Goal: Task Accomplishment & Management: Use online tool/utility

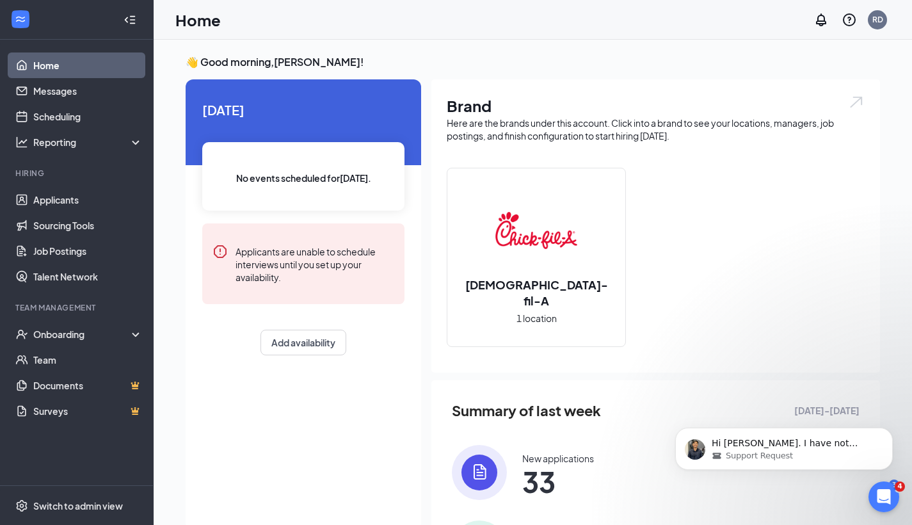
scroll to position [3, 0]
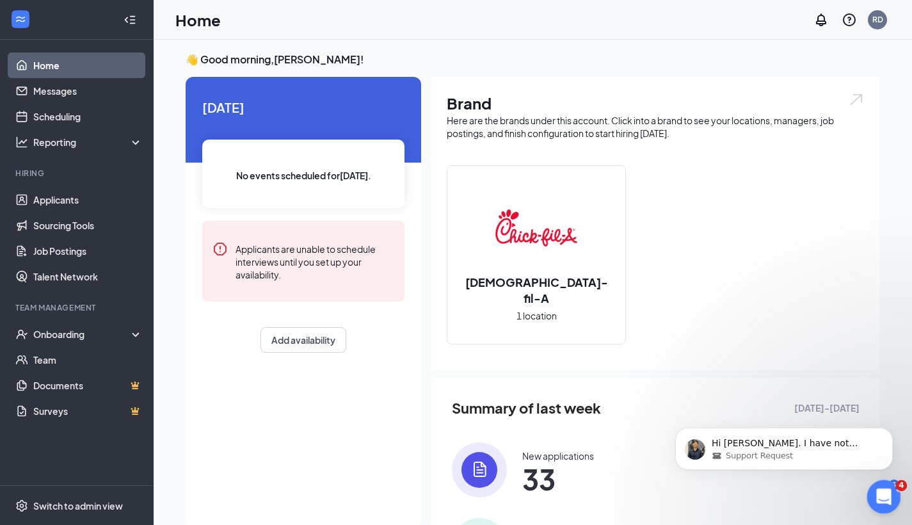
click at [882, 489] on icon "Open Intercom Messenger" at bounding box center [882, 495] width 21 height 21
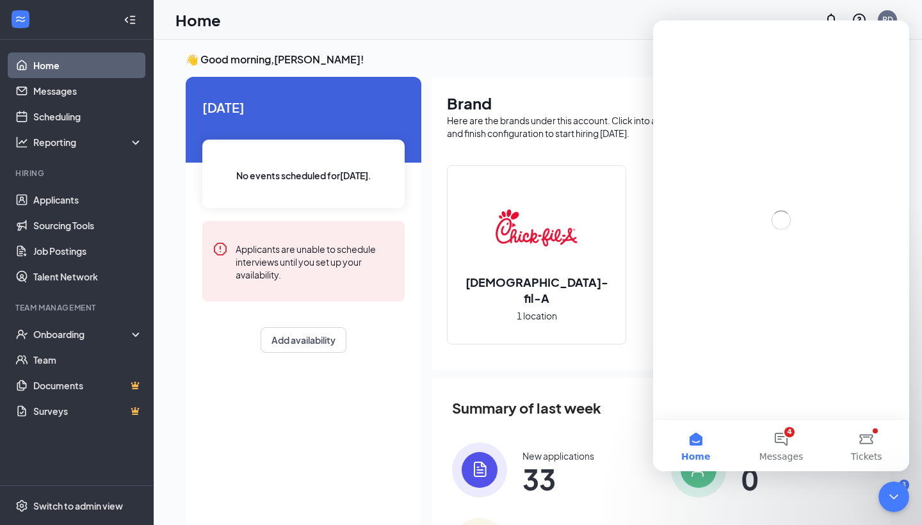
scroll to position [0, 0]
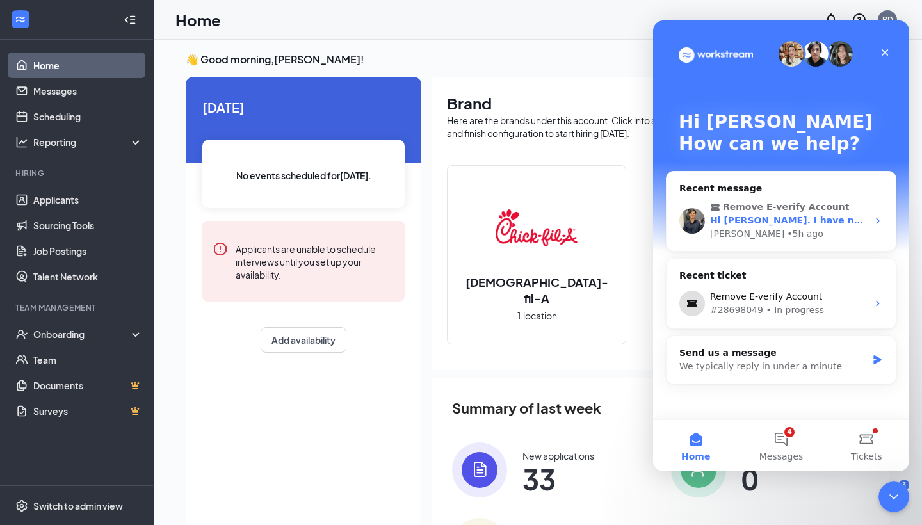
click at [824, 230] on div "[PERSON_NAME] • 5h ago" at bounding box center [789, 233] width 158 height 13
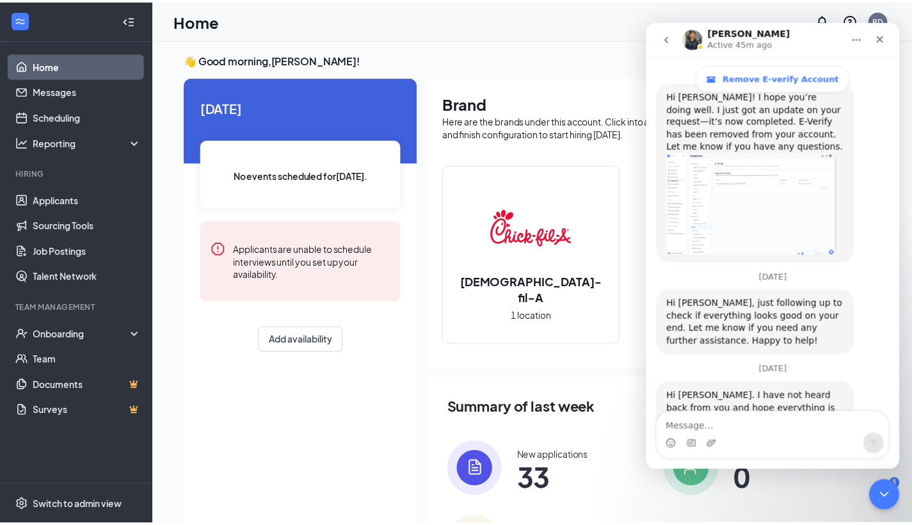
scroll to position [1553, 0]
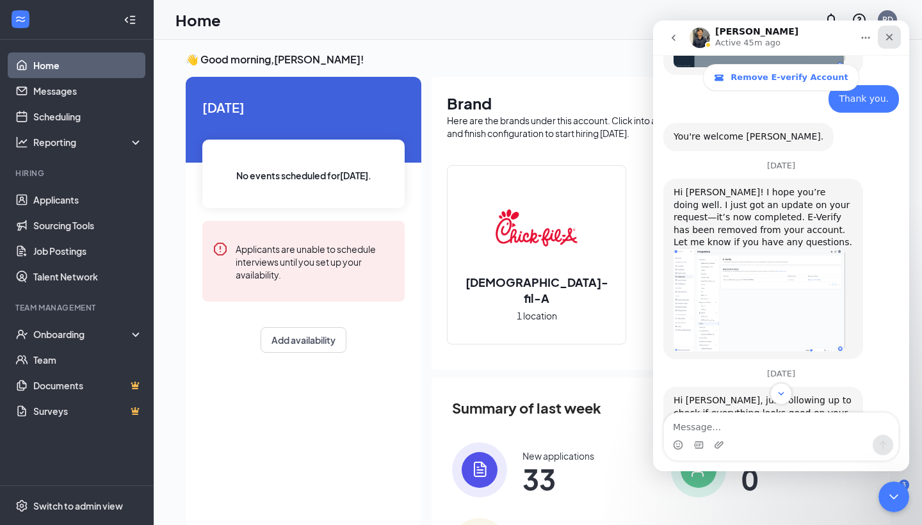
click at [885, 38] on icon "Close" at bounding box center [889, 37] width 10 height 10
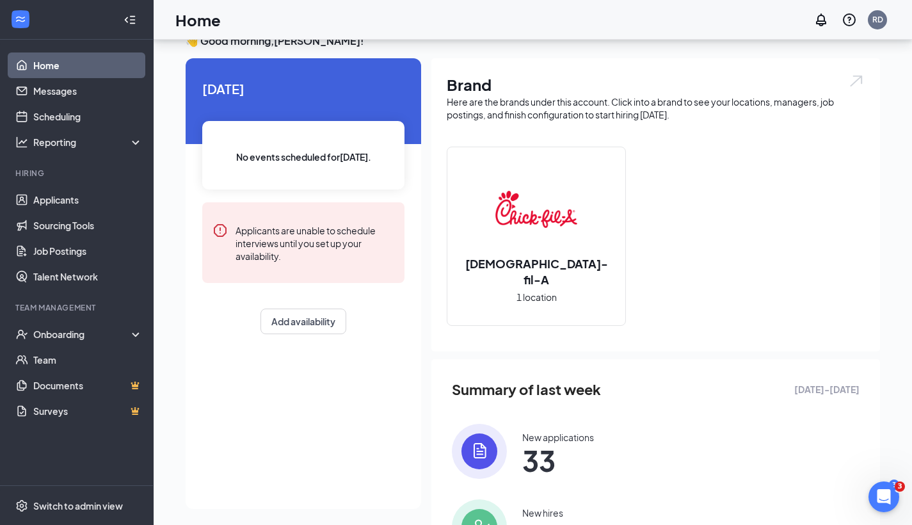
scroll to position [175, 0]
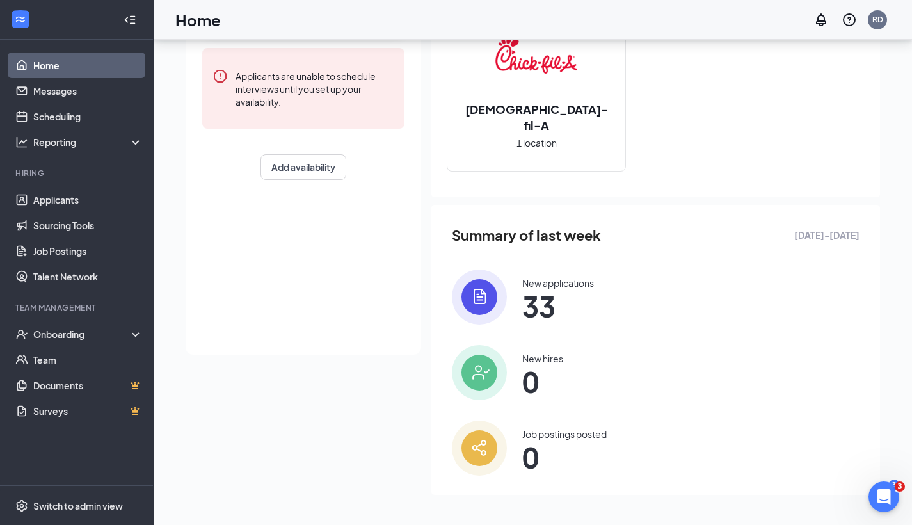
click at [548, 295] on span "33" at bounding box center [558, 306] width 72 height 23
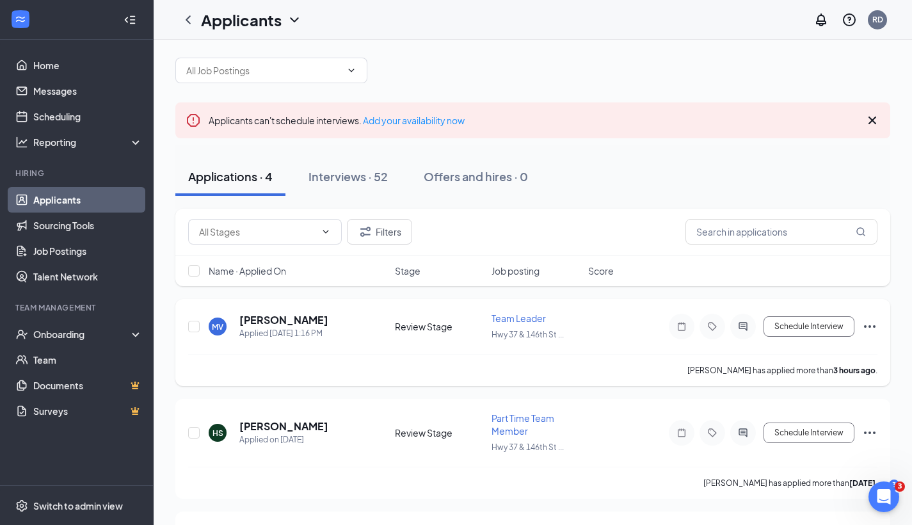
scroll to position [17, 0]
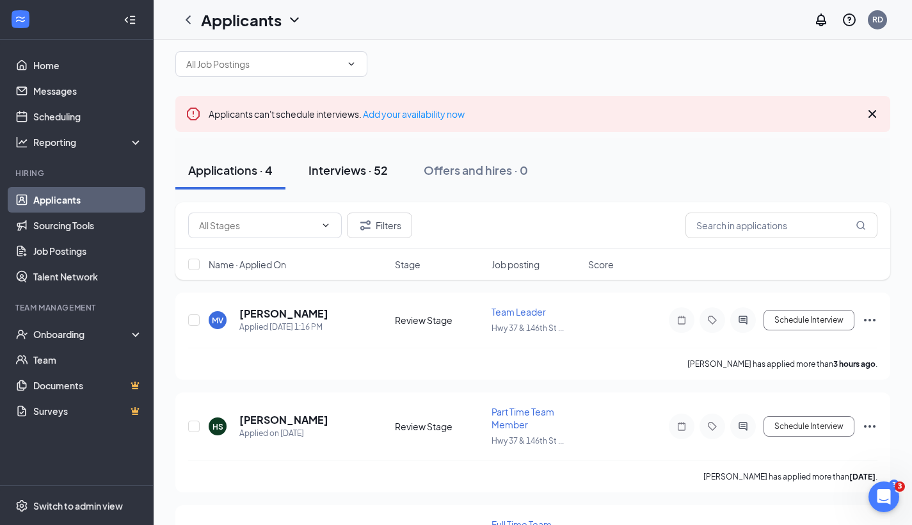
click at [361, 173] on div "Interviews · 52" at bounding box center [348, 170] width 79 height 16
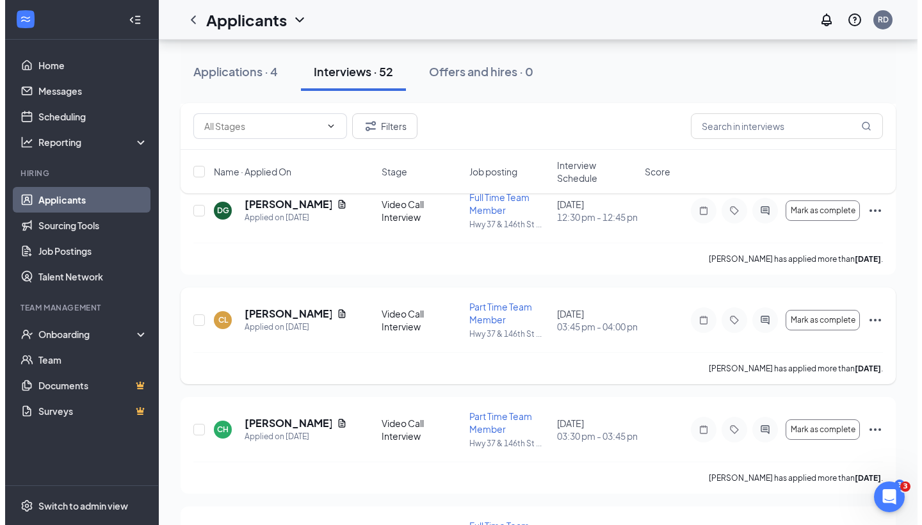
scroll to position [2179, 0]
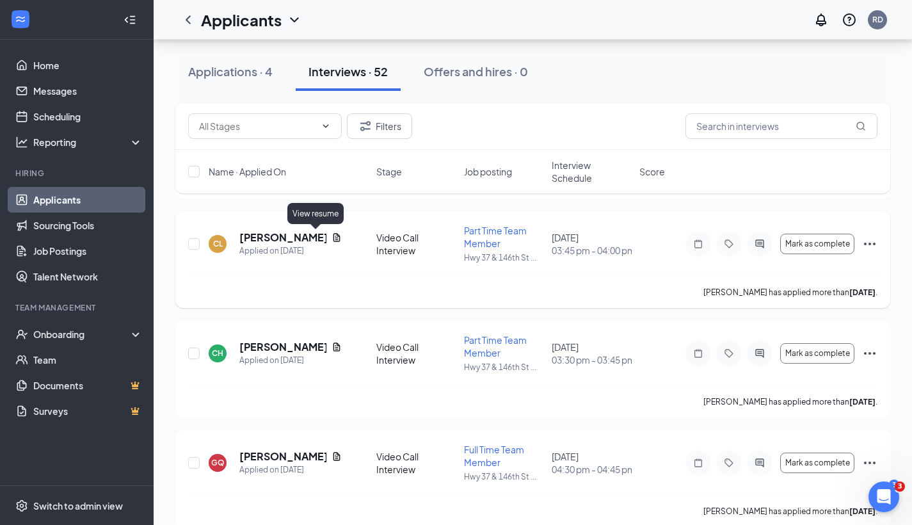
click at [332, 237] on icon "Document" at bounding box center [337, 237] width 10 height 10
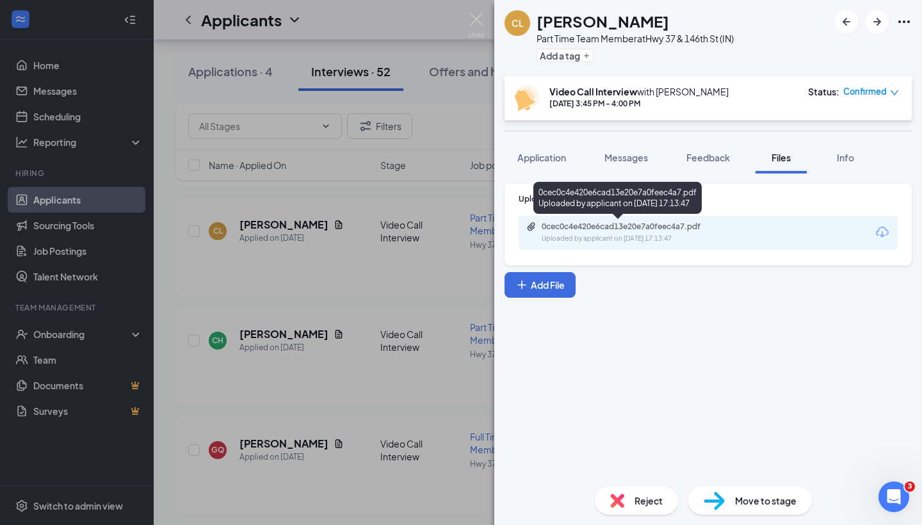
click at [676, 222] on div "0cec0c4e420e6cad13e20e7a0feec4a7.pdf" at bounding box center [631, 227] width 179 height 10
